Goal: Find specific page/section: Find specific page/section

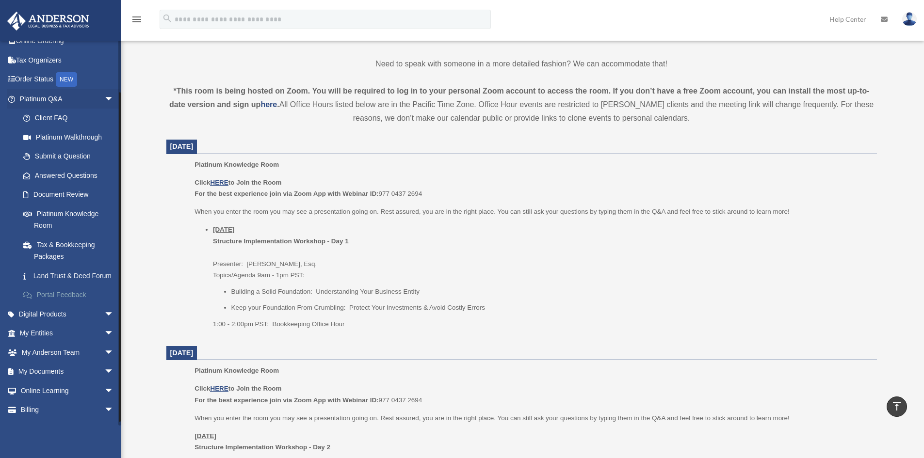
scroll to position [58, 0]
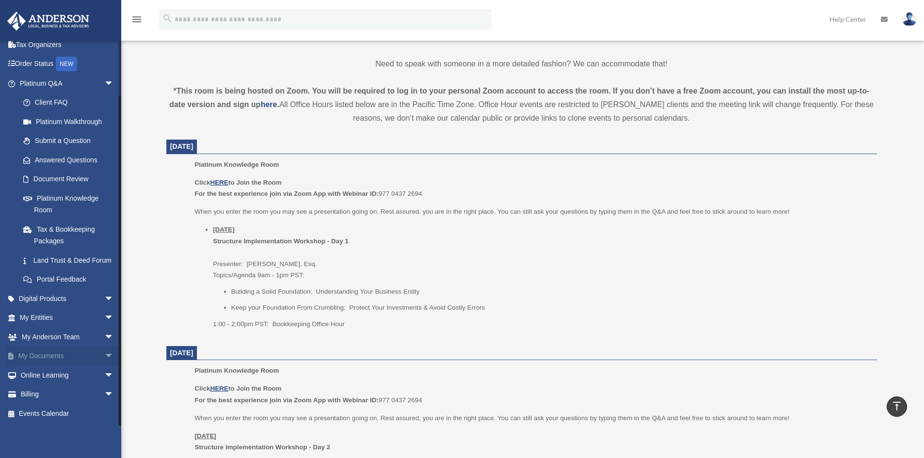
click at [90, 355] on link "My Documents arrow_drop_down" at bounding box center [68, 356] width 122 height 19
click at [104, 355] on span "arrow_drop_down" at bounding box center [113, 357] width 19 height 20
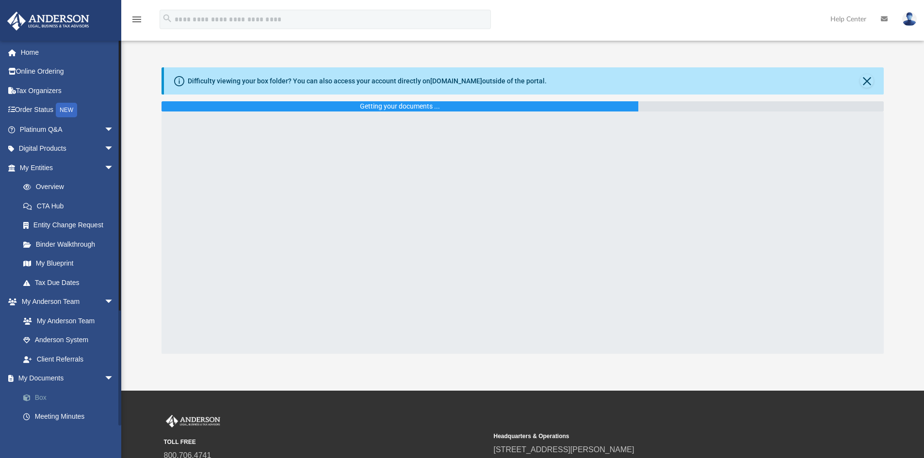
click at [40, 393] on link "Box" at bounding box center [71, 397] width 115 height 19
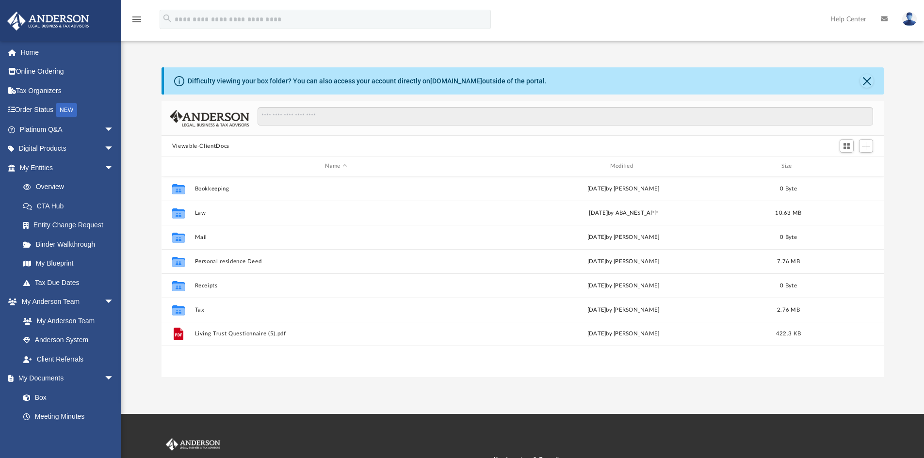
scroll to position [213, 715]
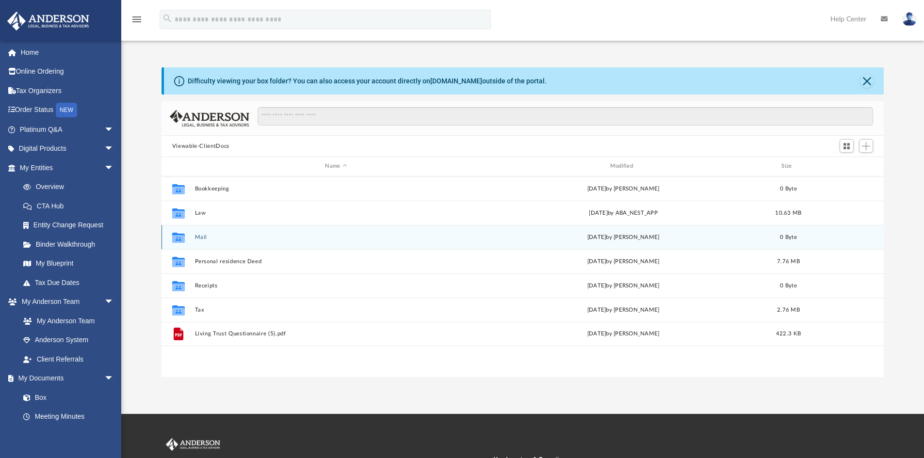
click at [227, 242] on div "Collaborated Folder Mail [DATE] by [PERSON_NAME] 0 Byte" at bounding box center [522, 237] width 723 height 24
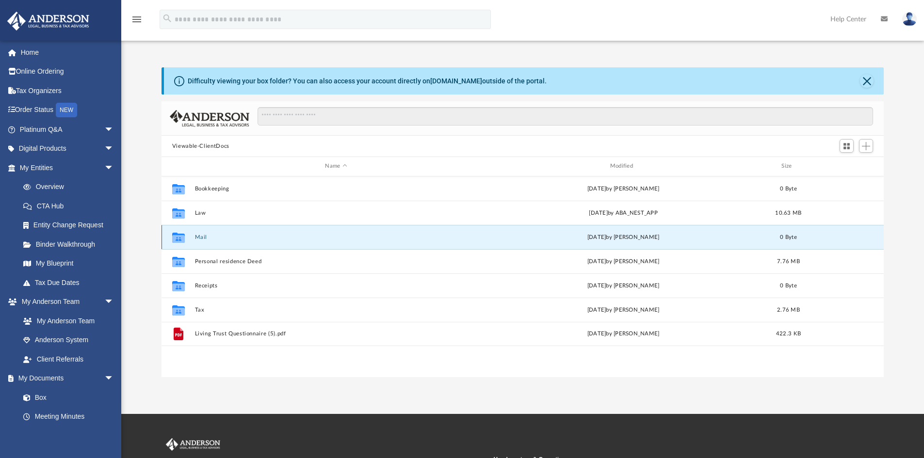
click at [193, 236] on div "Collaborated Folder Mail [DATE] by [PERSON_NAME] 0 Byte" at bounding box center [522, 237] width 723 height 24
click at [176, 238] on icon "grid" at bounding box center [178, 239] width 13 height 8
click at [623, 240] on div "Sat Feb 8 2025 by Charles Rogler" at bounding box center [623, 237] width 283 height 9
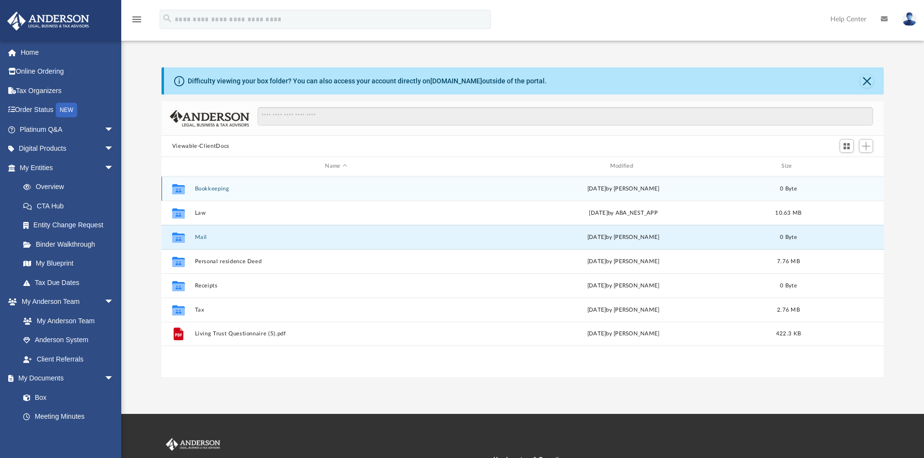
click at [179, 184] on icon "Collaborated Folder" at bounding box center [179, 189] width 16 height 16
